Goal: Ask a question

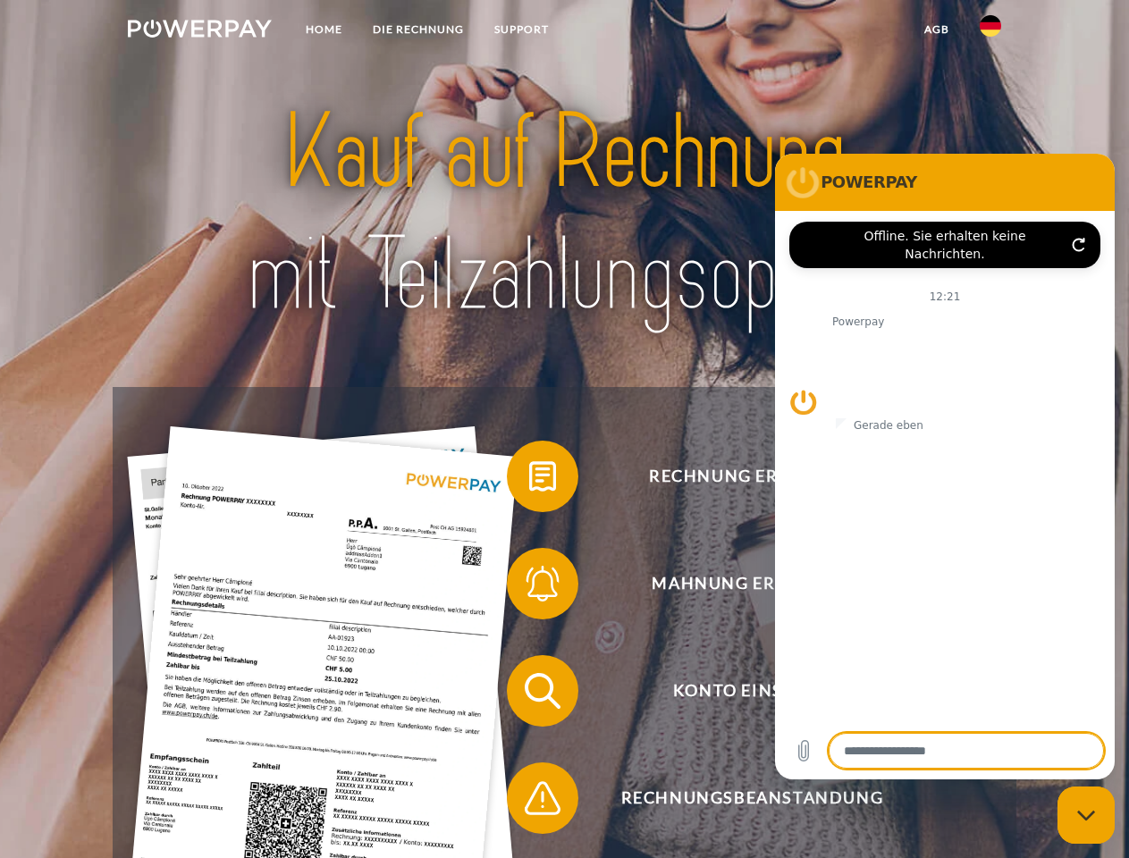
click at [199, 31] on img at bounding box center [200, 29] width 144 height 18
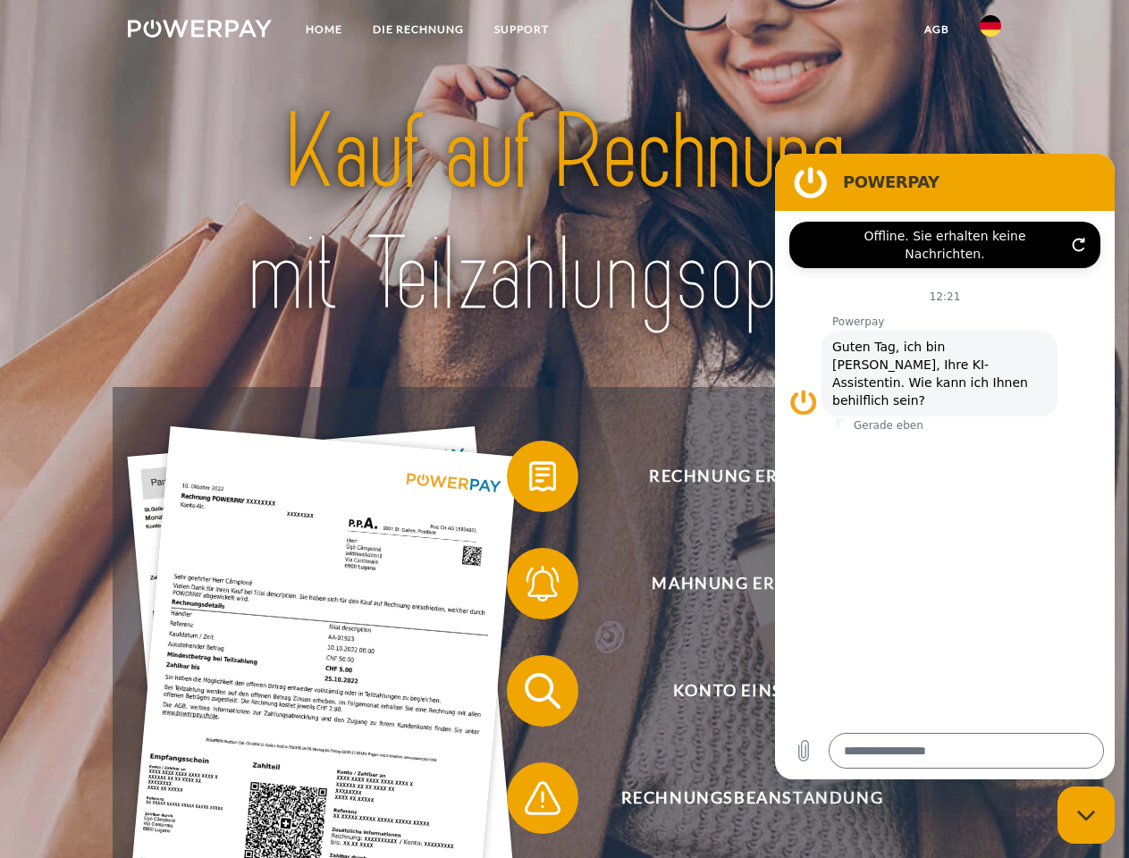
click at [990, 31] on img at bounding box center [989, 25] width 21 height 21
click at [936, 29] on link "agb" at bounding box center [936, 29] width 55 height 32
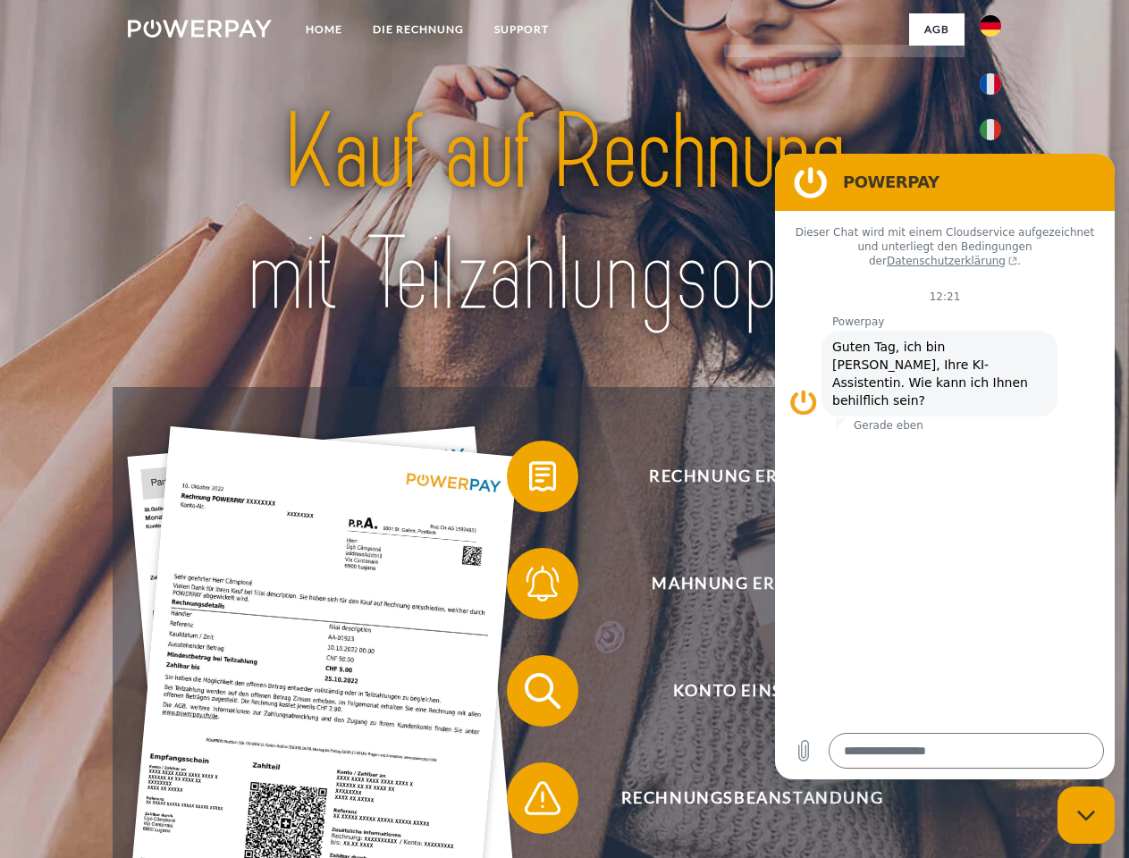
click at [529, 480] on span at bounding box center [515, 476] width 89 height 89
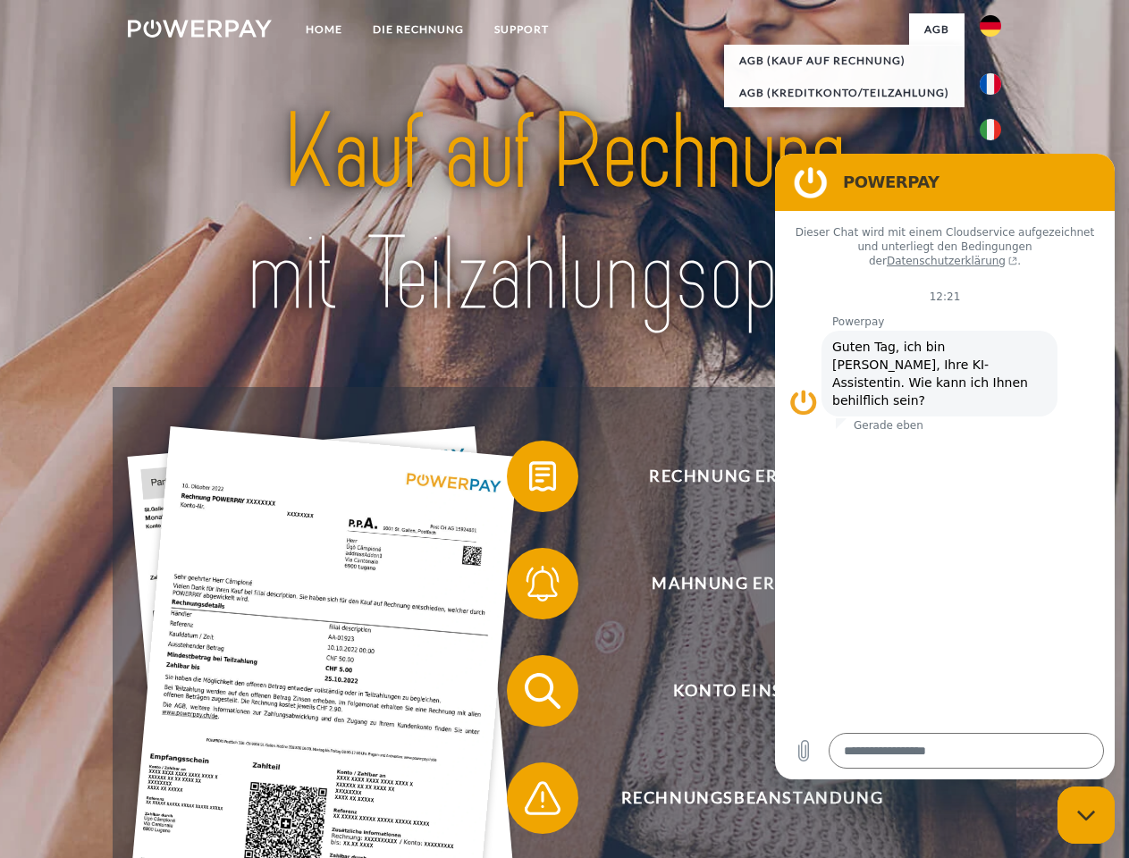
click at [529, 587] on span at bounding box center [515, 583] width 89 height 89
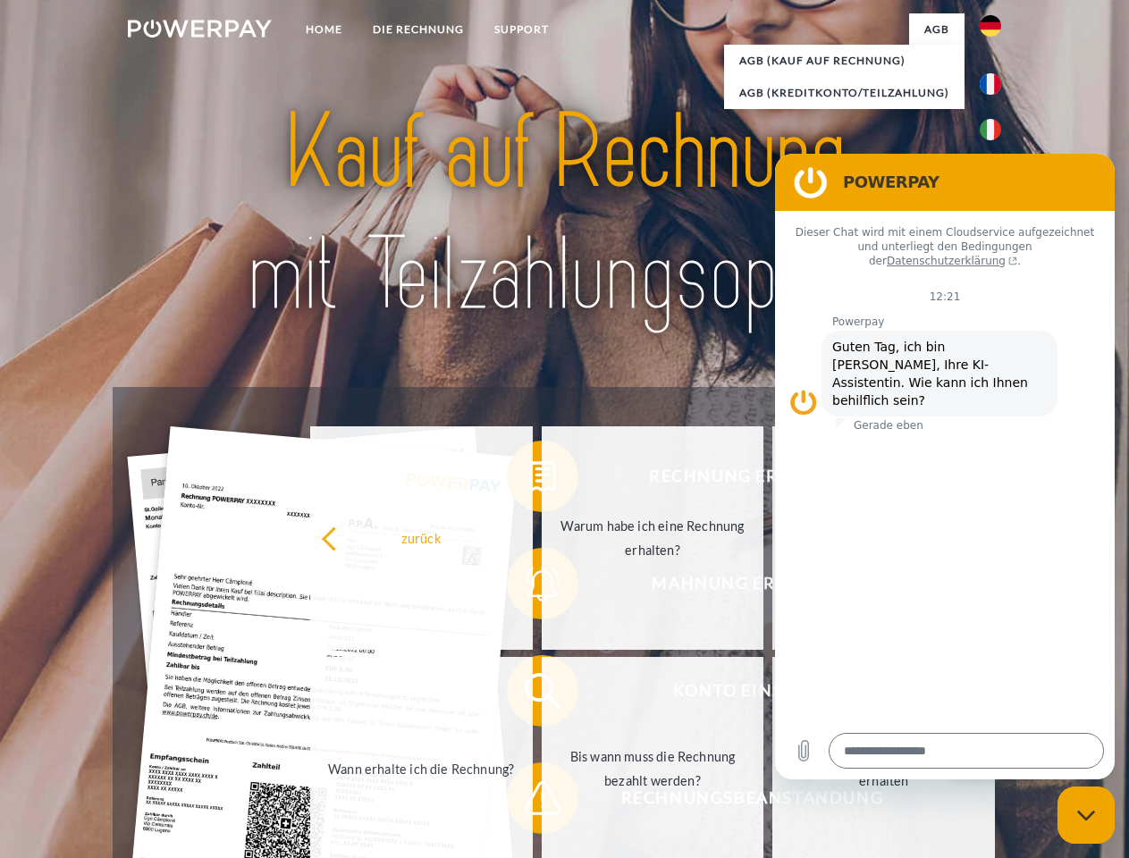
click at [541, 694] on link "Bis wann muss die Rechnung bezahlt werden?" at bounding box center [652, 768] width 222 height 223
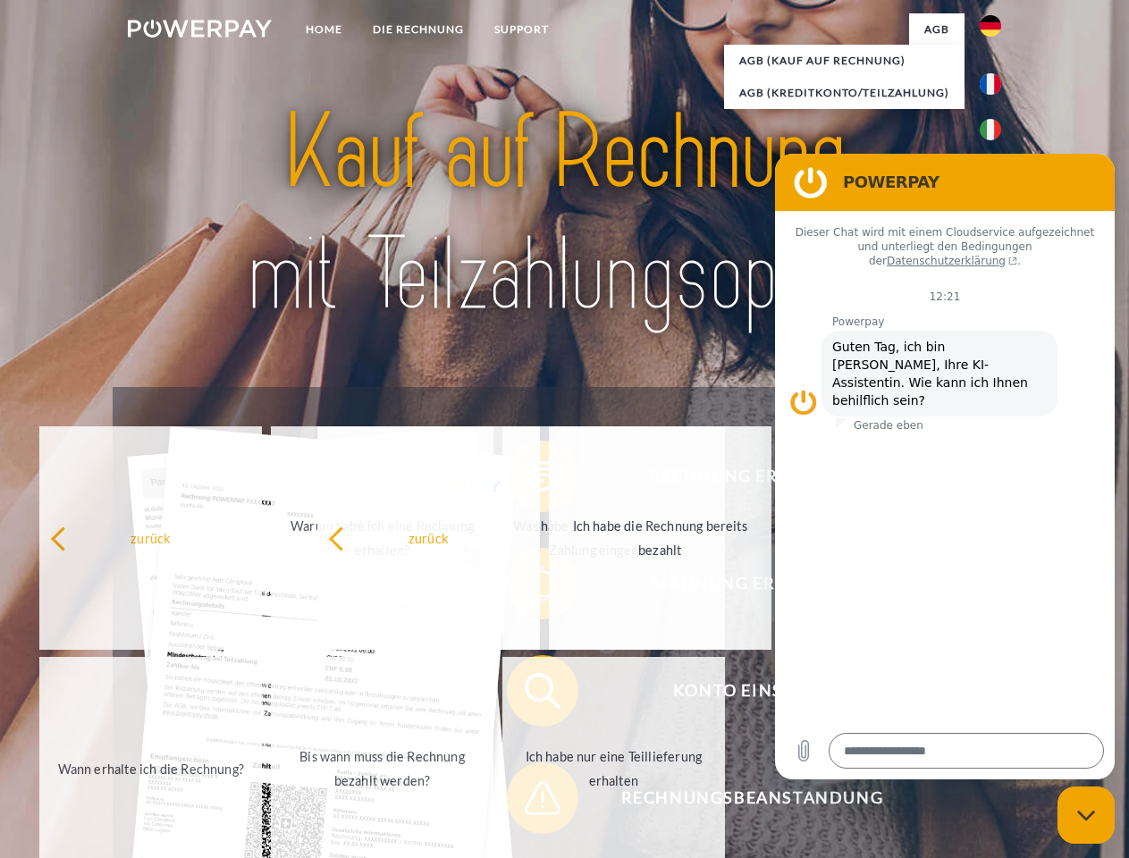
click at [529, 802] on span at bounding box center [515, 797] width 89 height 89
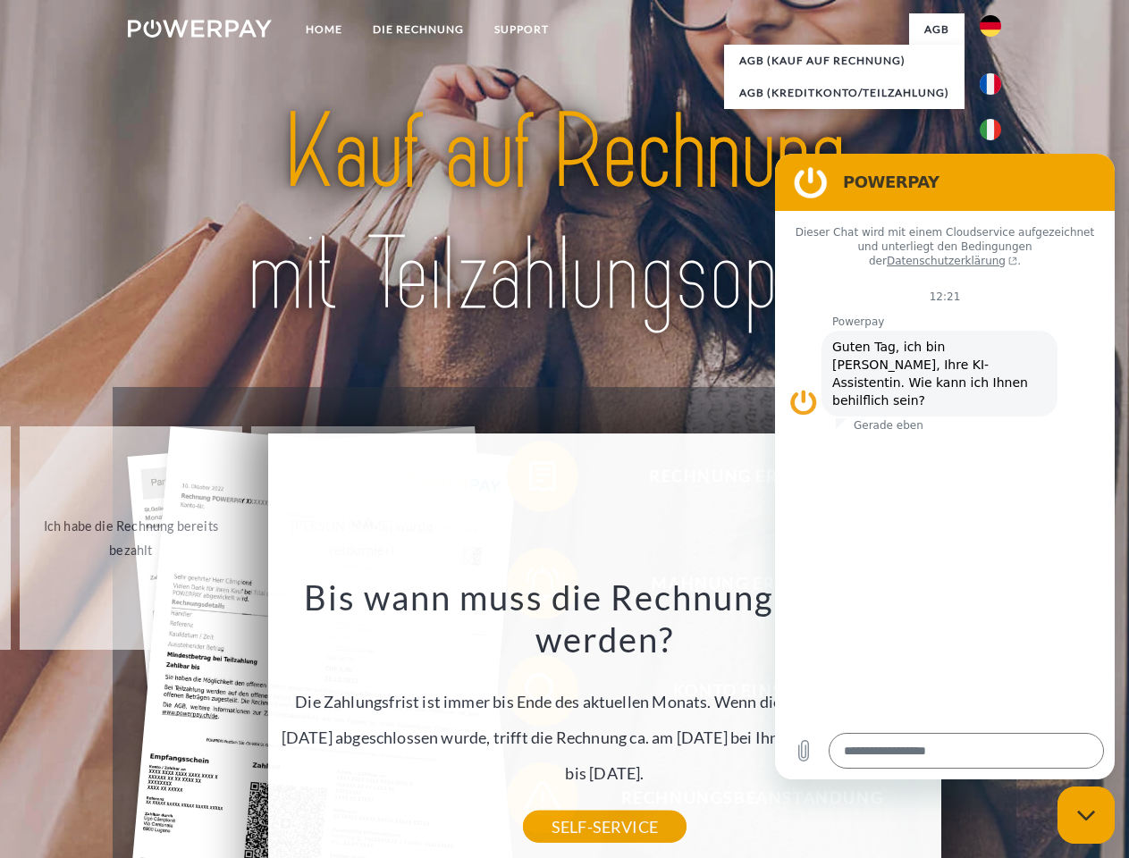
click at [1086, 815] on icon "Messaging-Fenster schließen" at bounding box center [1086, 816] width 19 height 12
type textarea "*"
